Goal: Go to known website: Access a specific website the user already knows

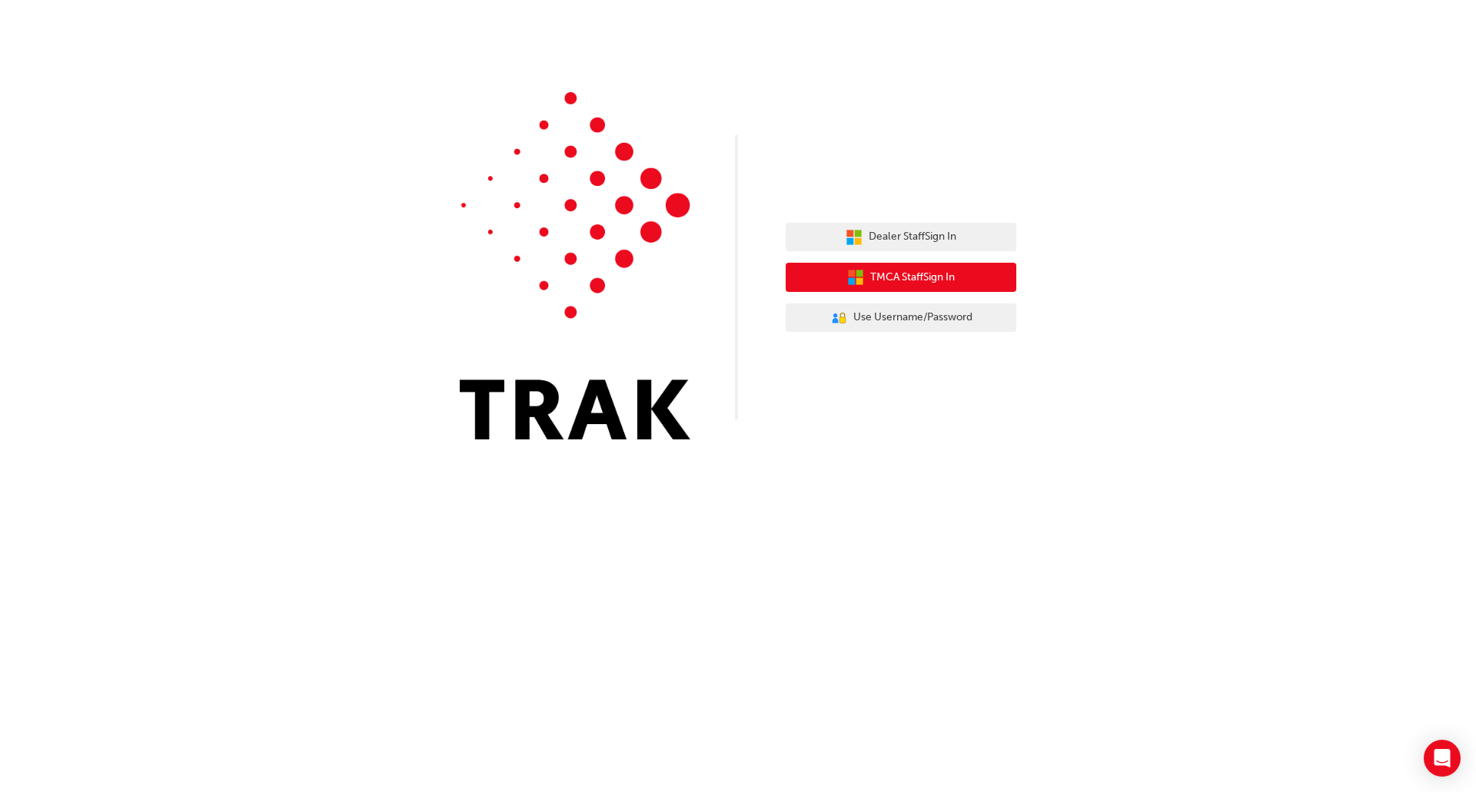
click at [958, 272] on button "TMCA Staff Sign In" at bounding box center [900, 277] width 231 height 29
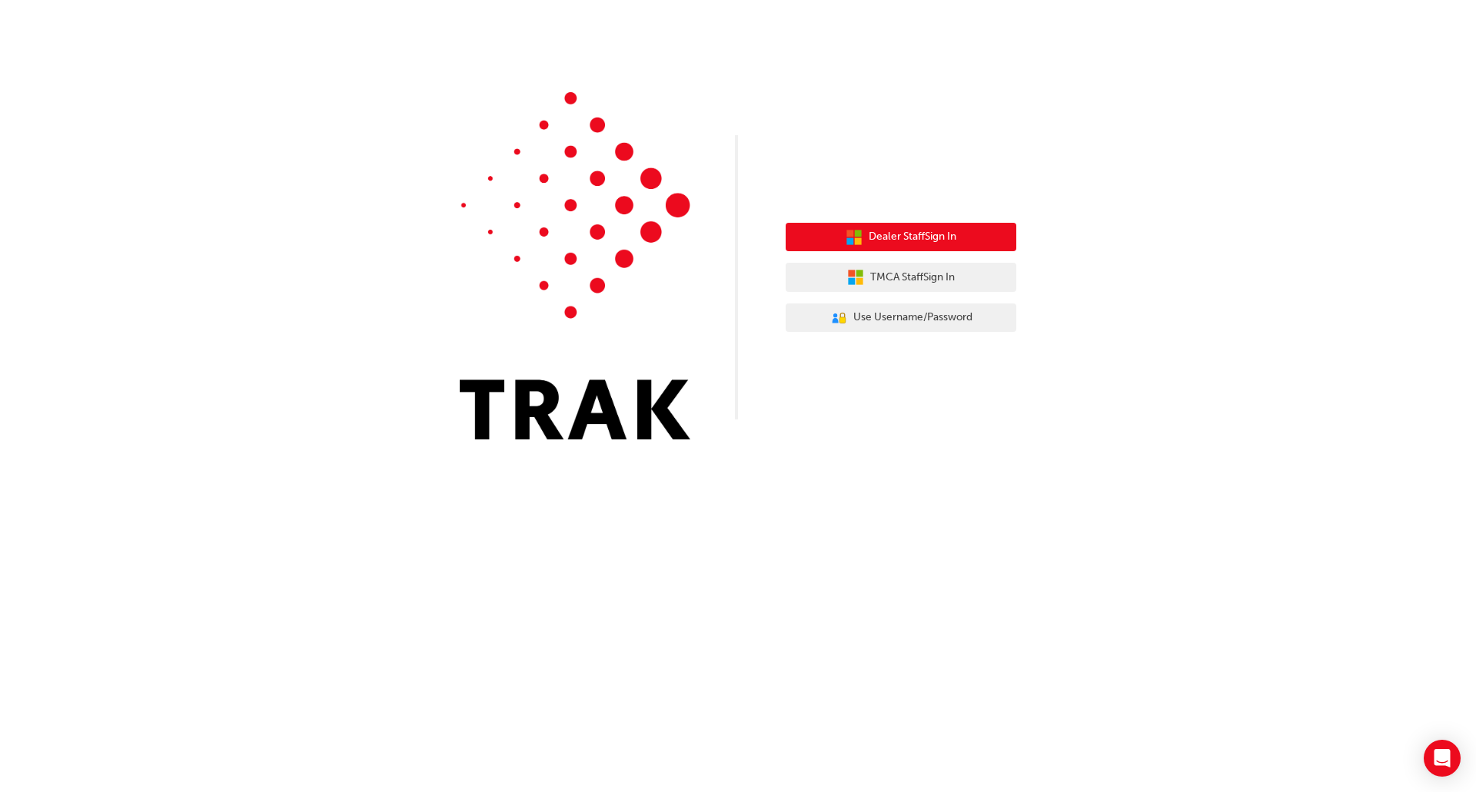
click at [874, 242] on span "Dealer Staff Sign In" at bounding box center [912, 237] width 88 height 18
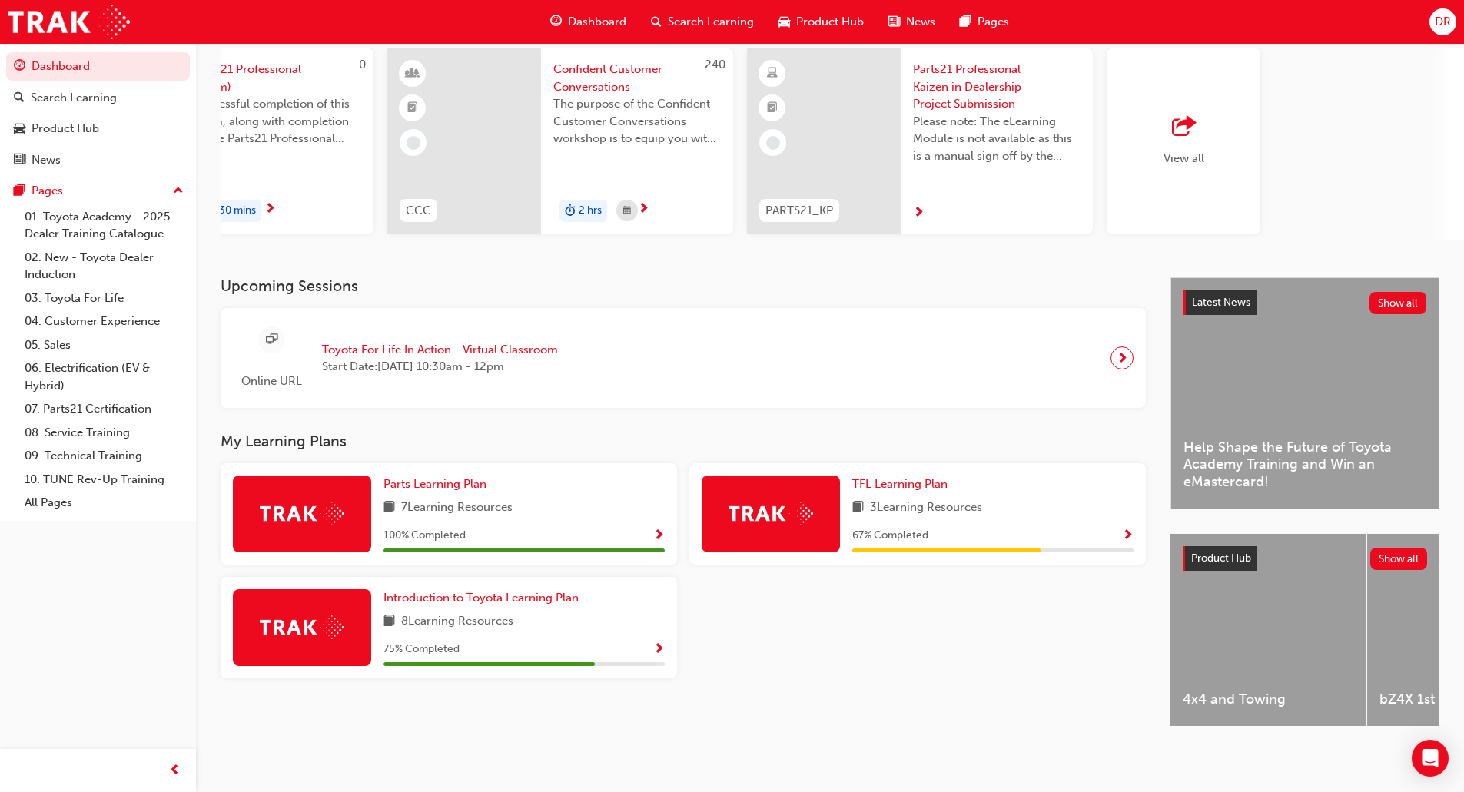
scroll to position [126, 0]
